Goal: Communication & Community: Ask a question

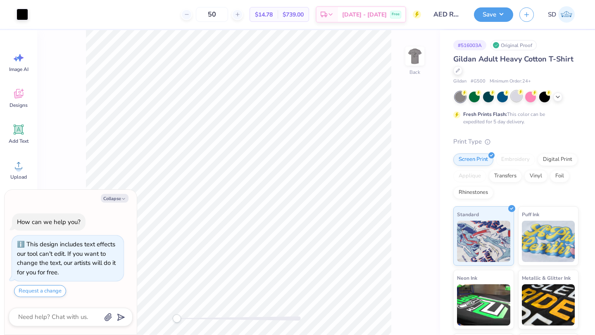
click at [517, 97] on div at bounding box center [516, 96] width 11 height 11
click at [122, 195] on button "Collapse" at bounding box center [115, 198] width 28 height 9
type textarea "x"
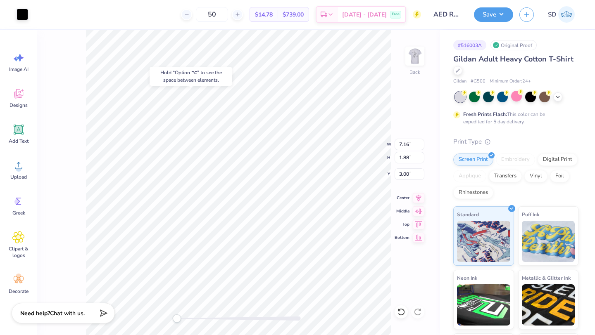
type input "3.00"
type input "14.36"
type input "10.29"
type input "11.09"
type input "12.85"
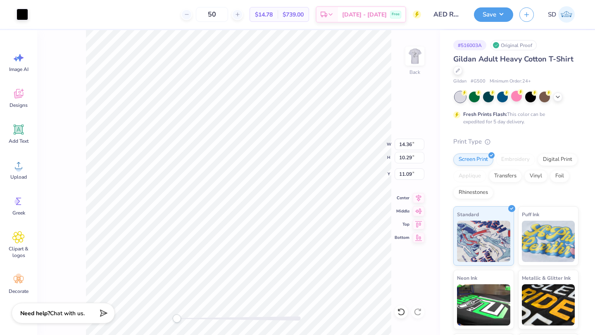
type input "9.25"
type input "12.12"
click at [399, 311] on icon at bounding box center [399, 310] width 2 height 2
type input "14.12"
type input "10.24"
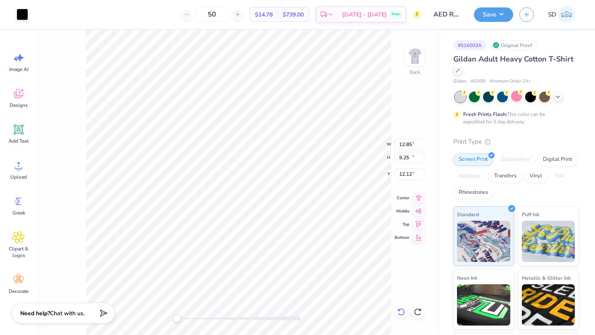
type input "11.13"
click at [400, 311] on icon at bounding box center [401, 312] width 8 height 8
type input "11.32"
type input "8.21"
type input "13.16"
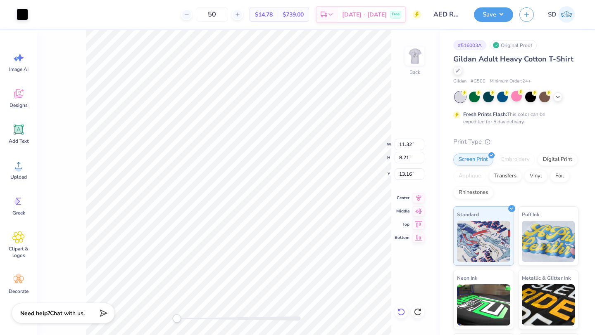
click at [400, 306] on div at bounding box center [400, 312] width 13 height 13
click at [417, 307] on div at bounding box center [417, 312] width 13 height 13
type input "14.01"
type input "10.02"
type input "11.35"
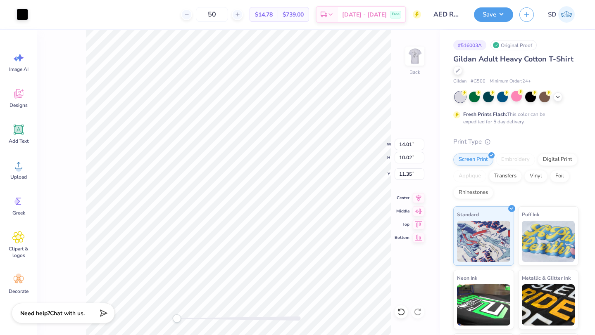
type input "12.86"
type input "9.26"
type input "12.12"
click at [401, 311] on icon at bounding box center [401, 312] width 8 height 8
type input "13.80"
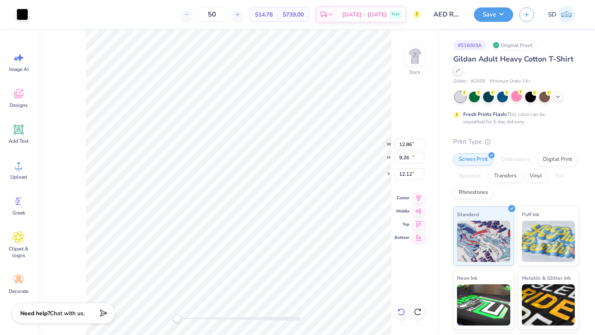
type input "10.01"
type input "11.36"
click at [334, 14] on icon at bounding box center [330, 15] width 7 height 7
click at [415, 65] on img at bounding box center [414, 56] width 33 height 33
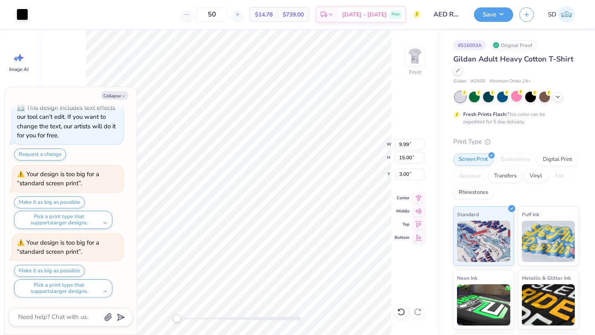
scroll to position [103, 0]
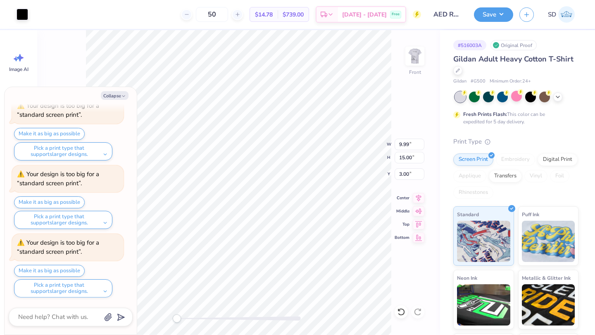
type textarea "x"
type input "11.87"
type input "17.82"
click at [112, 97] on button "Collapse" at bounding box center [115, 95] width 28 height 9
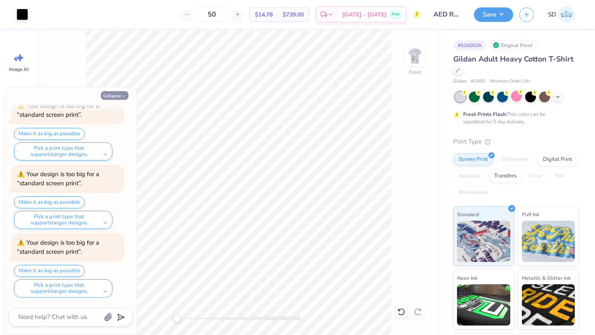
type textarea "x"
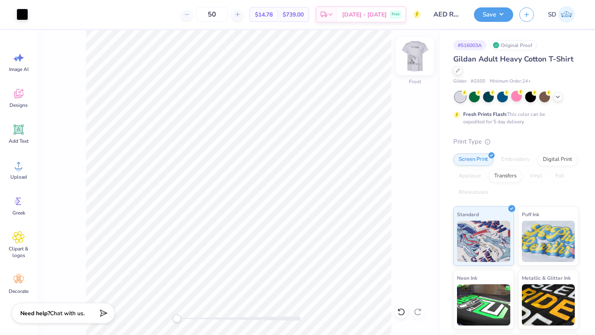
click at [420, 50] on img at bounding box center [414, 56] width 33 height 33
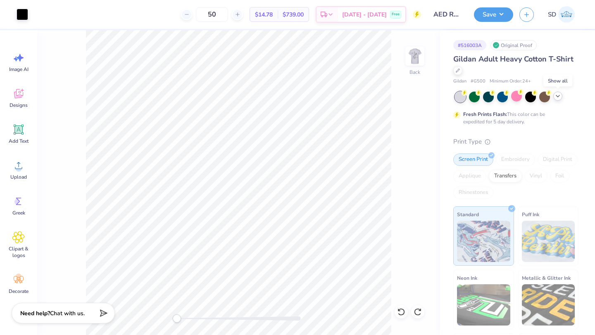
click at [559, 95] on icon at bounding box center [557, 96] width 7 height 7
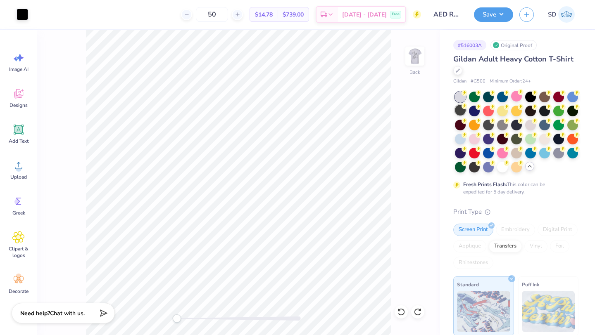
click at [458, 114] on div at bounding box center [460, 110] width 11 height 11
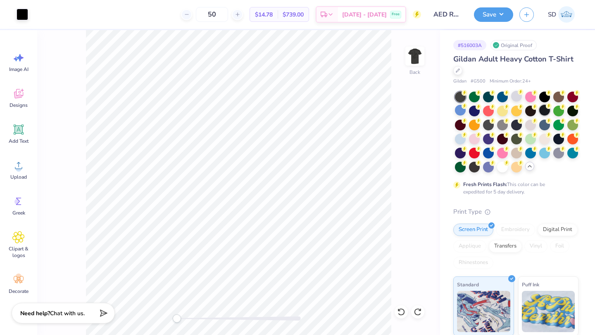
click at [544, 110] on div at bounding box center [544, 110] width 11 height 11
click at [531, 127] on div at bounding box center [530, 124] width 11 height 11
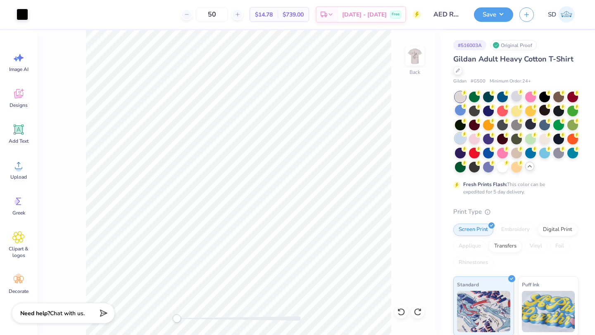
click at [461, 138] on div at bounding box center [460, 138] width 11 height 11
click at [414, 67] on img at bounding box center [414, 56] width 33 height 33
click at [546, 154] on div at bounding box center [544, 152] width 11 height 11
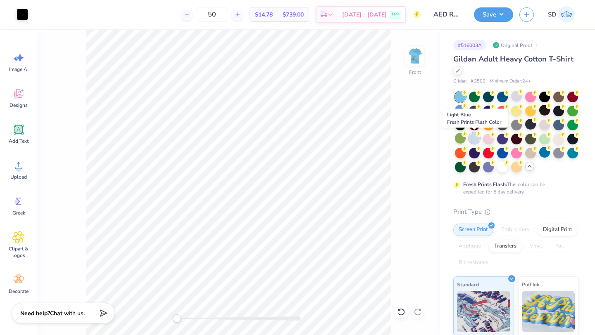
click at [472, 136] on div at bounding box center [474, 138] width 11 height 11
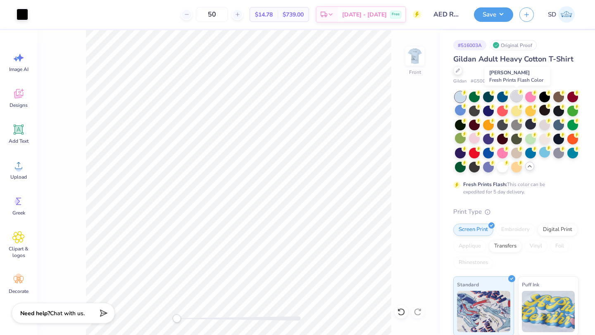
click at [519, 94] on circle at bounding box center [520, 92] width 6 height 6
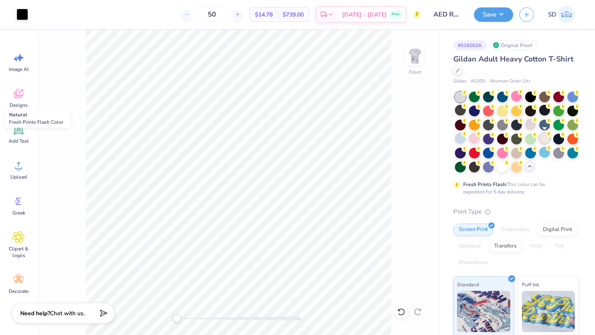
click at [544, 139] on div at bounding box center [544, 138] width 11 height 11
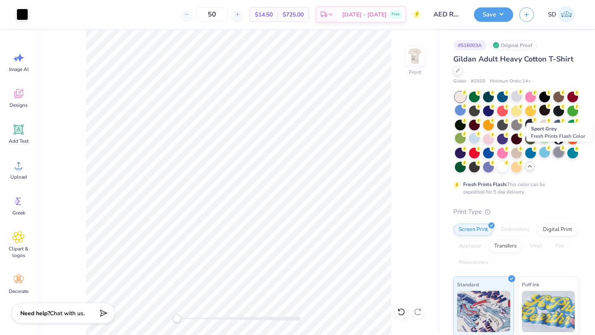
click at [557, 153] on div at bounding box center [558, 152] width 11 height 11
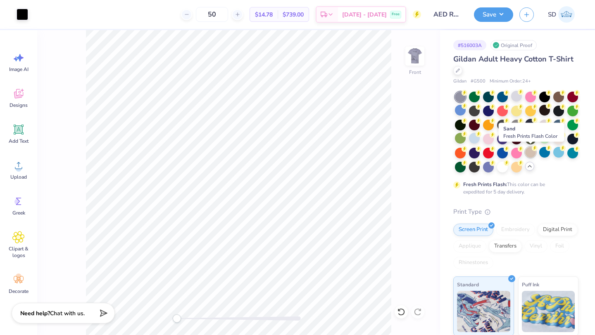
click at [531, 154] on div at bounding box center [530, 152] width 11 height 11
click at [560, 136] on icon at bounding box center [562, 134] width 6 height 6
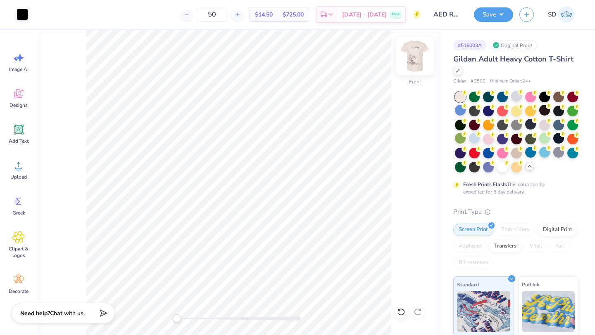
click at [409, 53] on img at bounding box center [414, 56] width 33 height 33
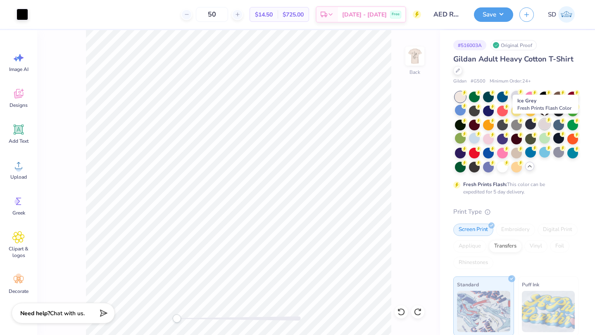
click at [546, 125] on div at bounding box center [544, 124] width 11 height 11
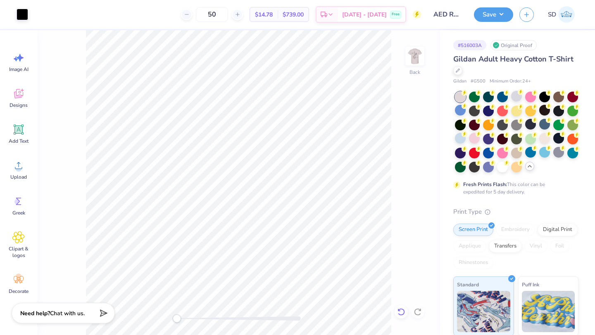
click at [401, 312] on icon at bounding box center [401, 312] width 8 height 8
click at [398, 315] on icon at bounding box center [401, 312] width 8 height 8
click at [419, 197] on icon at bounding box center [418, 197] width 12 height 10
click at [418, 199] on icon at bounding box center [418, 197] width 5 height 7
click at [418, 199] on icon at bounding box center [418, 197] width 12 height 10
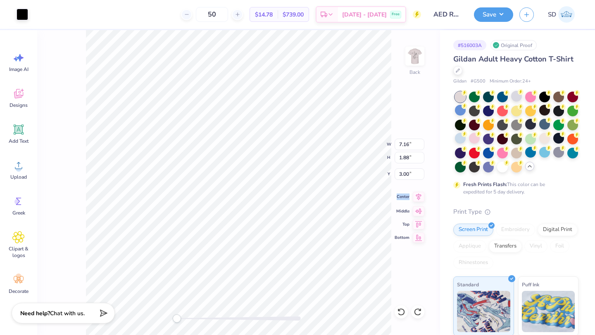
click at [418, 199] on icon at bounding box center [418, 197] width 12 height 10
click at [418, 209] on icon at bounding box center [418, 210] width 12 height 10
click at [417, 198] on icon at bounding box center [418, 197] width 5 height 7
click at [417, 195] on icon at bounding box center [418, 197] width 12 height 10
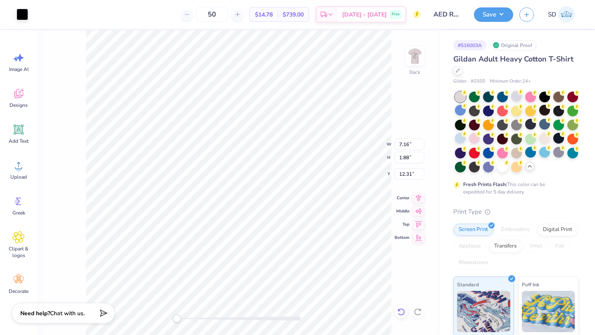
click at [400, 309] on icon at bounding box center [401, 312] width 8 height 8
type input "3.00"
click at [418, 209] on icon at bounding box center [418, 210] width 12 height 10
type input "12.31"
click at [419, 192] on div "Back W 7.16 7.16 " H 1.88 1.88 " Y 12.31 12.31 " Center Middle Top Bottom" at bounding box center [238, 182] width 403 height 305
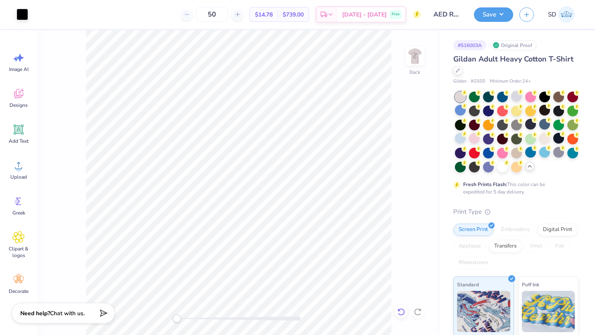
click at [401, 308] on div at bounding box center [400, 312] width 13 height 13
type input "3.66"
type input "4.30"
type input "3.83"
click at [334, 12] on icon at bounding box center [330, 15] width 7 height 7
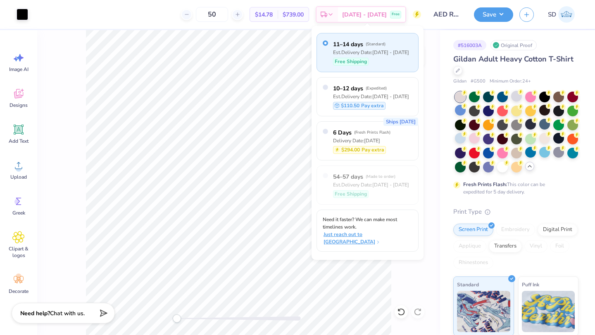
click at [374, 231] on span "Just reach out to [GEOGRAPHIC_DATA]" at bounding box center [368, 238] width 90 height 15
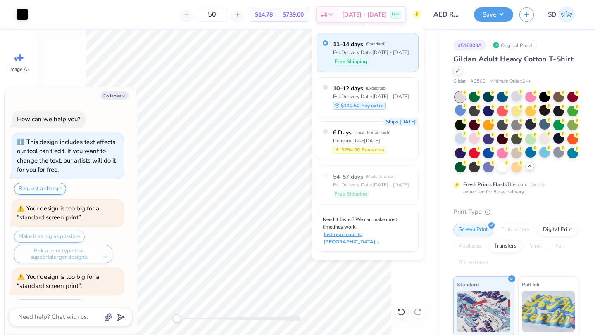
scroll to position [340, 0]
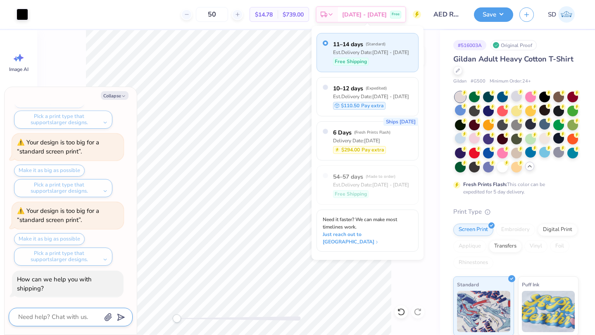
click at [55, 315] on textarea at bounding box center [59, 317] width 84 height 11
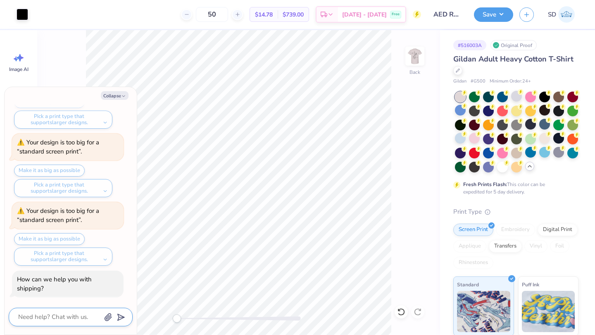
type textarea "x"
type textarea "C"
type textarea "x"
type textarea "Ca"
type textarea "x"
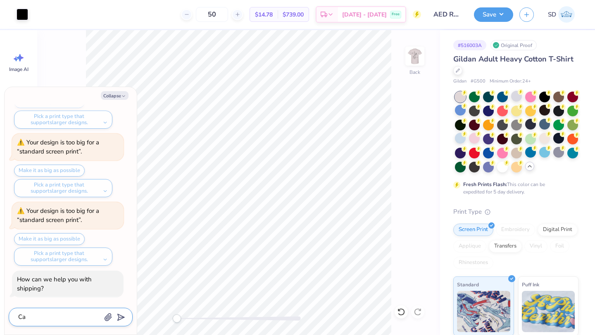
type textarea "Can"
type textarea "x"
type textarea "Can"
type textarea "x"
type textarea "Can w"
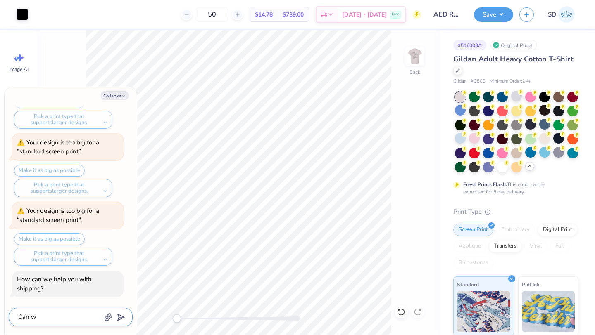
type textarea "x"
type textarea "Can we"
type textarea "x"
type textarea "Can we"
type textarea "x"
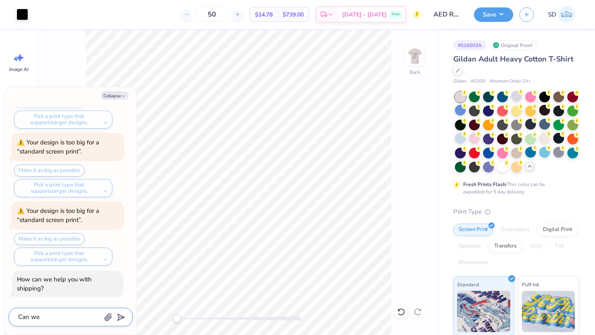
type textarea "Can we g"
type textarea "x"
type textarea "Can we ge"
type textarea "x"
type textarea "Can we get"
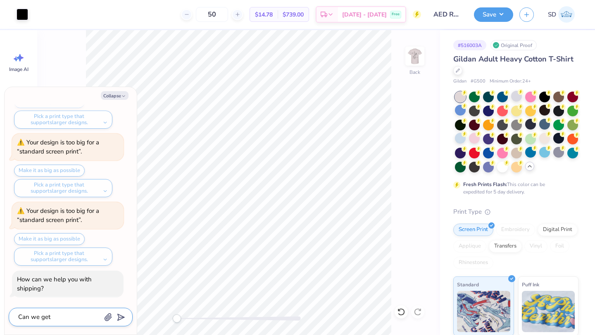
type textarea "x"
type textarea "Can we get"
type textarea "x"
type textarea "Can we get i"
type textarea "x"
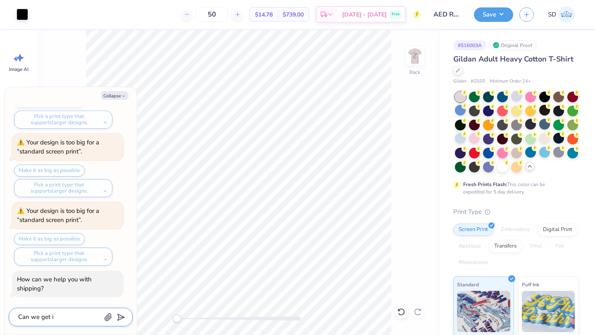
type textarea "Can we get it"
type textarea "x"
type textarea "Can we get it"
type textarea "x"
type textarea "Can we get it i"
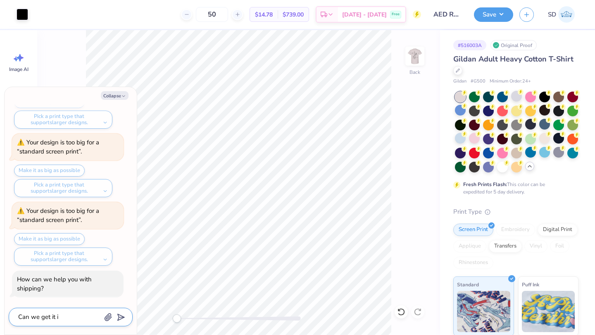
type textarea "x"
type textarea "Can we get it in"
type textarea "x"
type textarea "Can we get it in"
type textarea "x"
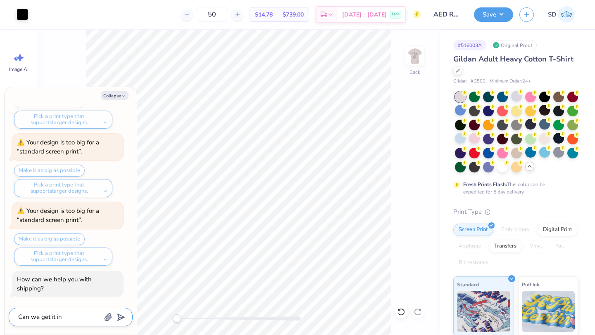
type textarea "Can we get it in b"
type textarea "x"
type textarea "Can we get it in by"
type textarea "x"
type textarea "Can we get it in by"
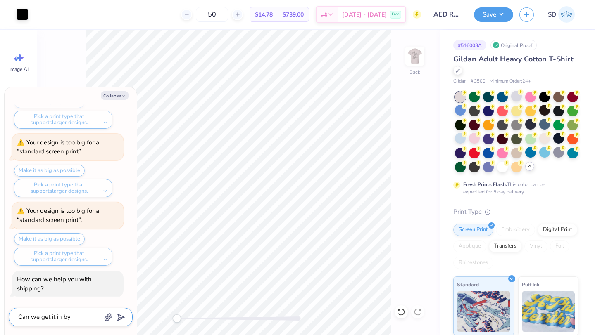
type textarea "x"
type textarea "Can we get it in by S"
type textarea "x"
type textarea "Can we get it in by Se"
type textarea "x"
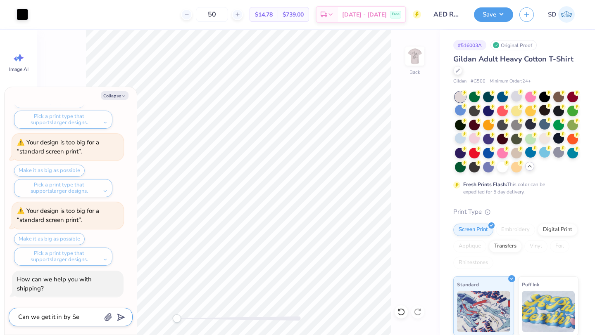
type textarea "Can we get it in by Sep"
type textarea "x"
type textarea "Can we get it in by Sep"
type textarea "x"
type textarea "Can we get it in by [DATE]"
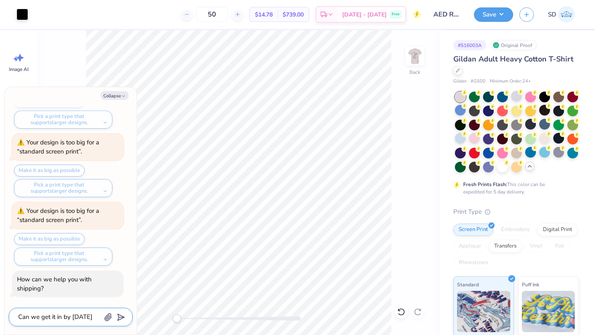
type textarea "x"
type textarea "Can we get it in by [DATE]"
type textarea "x"
type textarea "Can we get it in by [DATE]-"
type textarea "x"
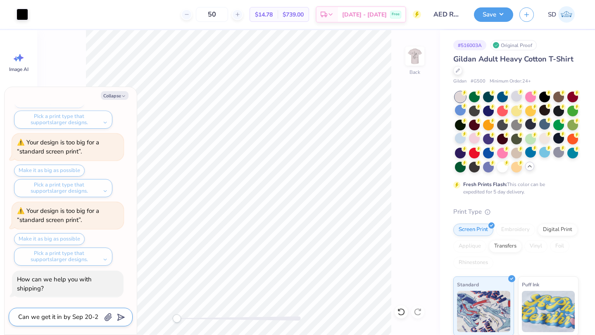
type textarea "Can we get it in by [DATE]-[DATE]"
type textarea "x"
type textarea "Can we get it in by [DATE]-[DATE]"
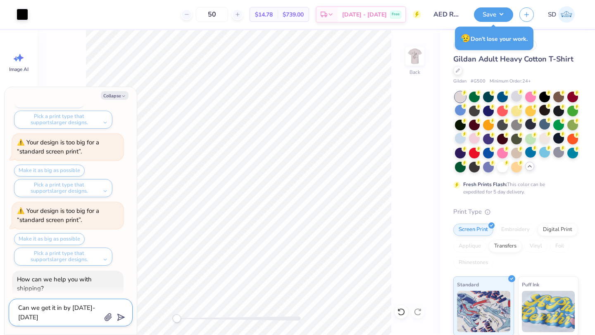
type textarea "x"
type textarea "Can we get it in by [DATE]-[DATE] f"
type textarea "x"
type textarea "Can we get it in by [DATE]-[DATE] fo"
type textarea "x"
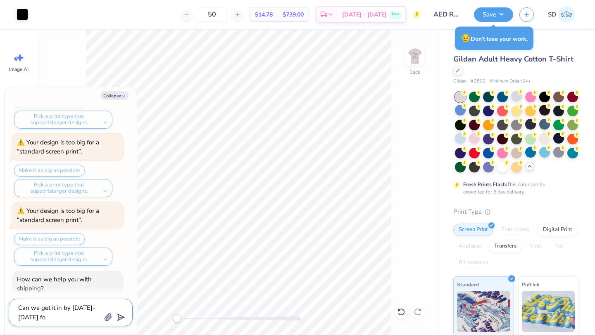
type textarea "Can we get it in by [DATE]-[DATE] for"
type textarea "x"
type textarea "Can we get it in by [DATE]-[DATE] fors"
type textarea "x"
type textarea "Can we get it in by [DATE]-[DATE] forsu"
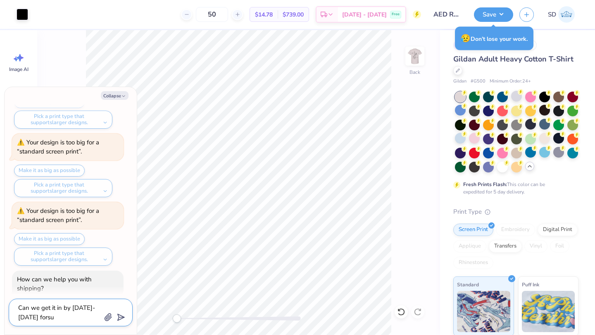
type textarea "x"
type textarea "Can we get it in by [DATE]-[DATE] forsur"
type textarea "x"
type textarea "Can we get it in by [DATE]-[DATE] forsure"
type textarea "x"
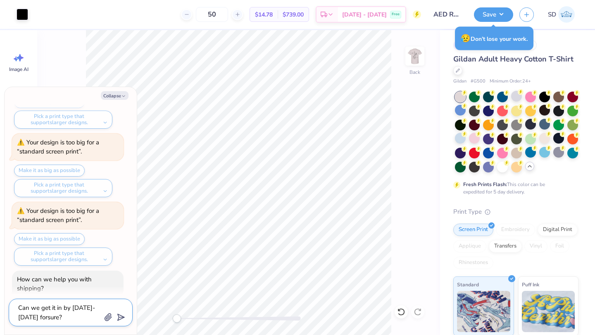
type textarea "Can we get it in by [DATE]-[DATE] forsure?"
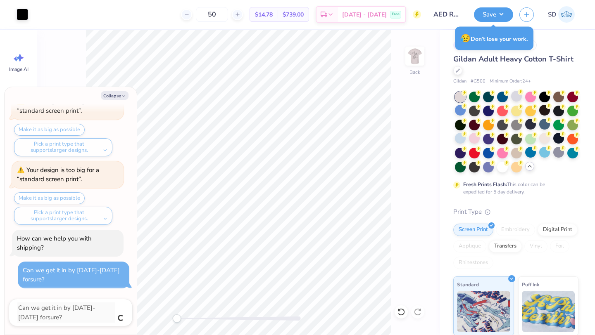
type textarea "x"
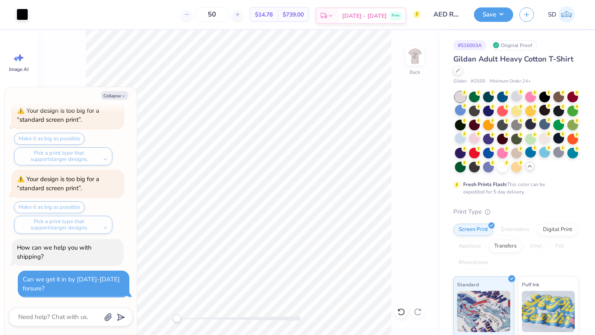
click at [334, 17] on icon at bounding box center [330, 15] width 7 height 7
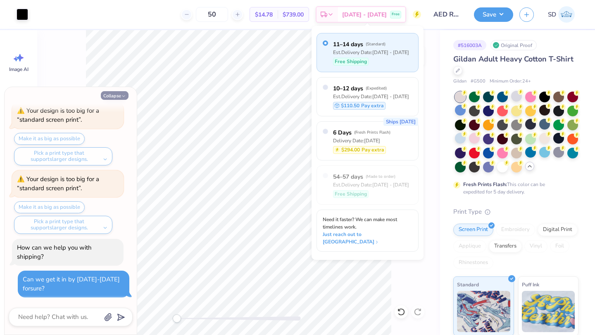
click at [118, 97] on button "Collapse" at bounding box center [115, 95] width 28 height 9
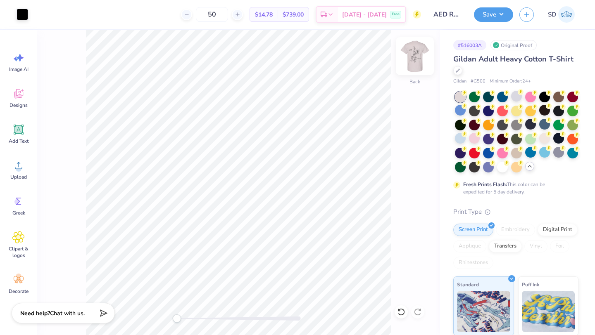
click at [416, 52] on img at bounding box center [414, 56] width 33 height 33
click at [102, 309] on icon at bounding box center [102, 312] width 12 height 12
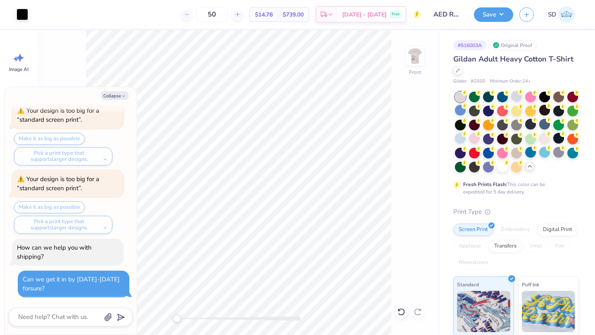
type textarea "x"
